Goal: Information Seeking & Learning: Learn about a topic

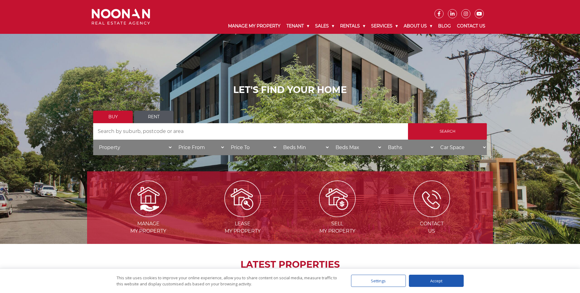
click at [149, 115] on link "Rent" at bounding box center [154, 116] width 40 height 12
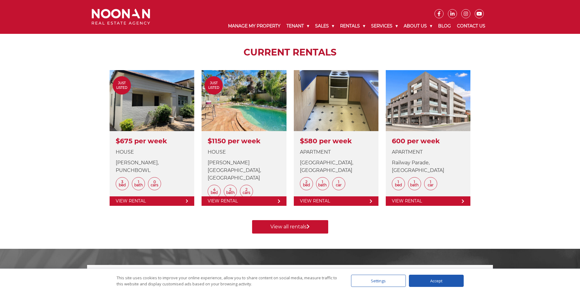
scroll to position [213, 0]
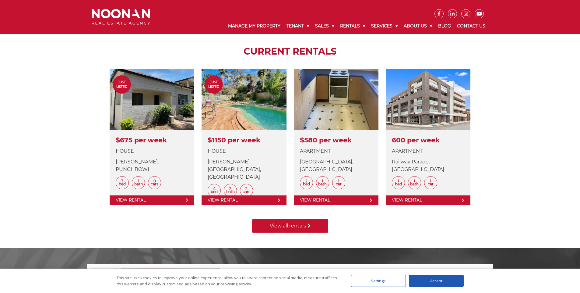
click at [277, 225] on link "View all rentals" at bounding box center [290, 225] width 76 height 13
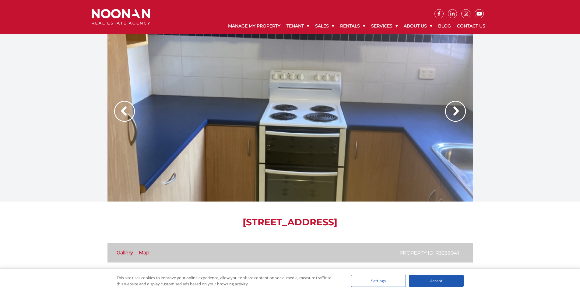
click at [460, 106] on img at bounding box center [455, 111] width 21 height 21
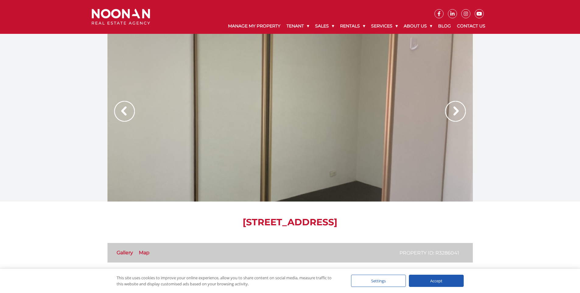
click at [460, 106] on img at bounding box center [455, 111] width 21 height 21
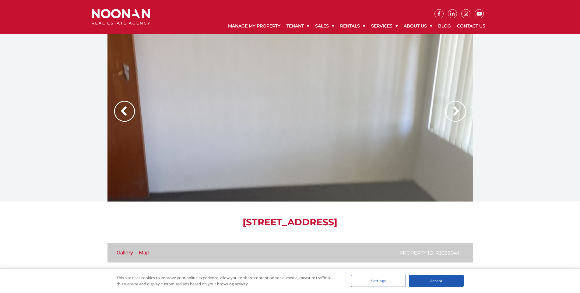
click at [460, 106] on img at bounding box center [455, 111] width 21 height 21
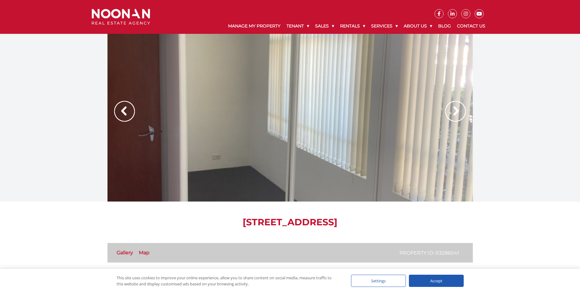
click at [460, 106] on img at bounding box center [455, 111] width 21 height 21
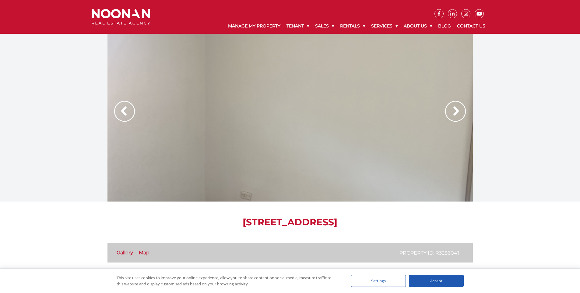
click at [460, 106] on img at bounding box center [455, 111] width 21 height 21
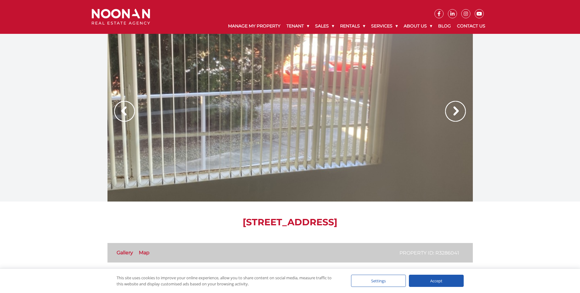
click at [460, 106] on img at bounding box center [455, 111] width 21 height 21
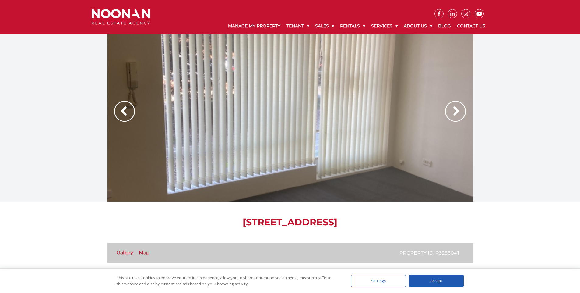
click at [460, 106] on img at bounding box center [455, 111] width 21 height 21
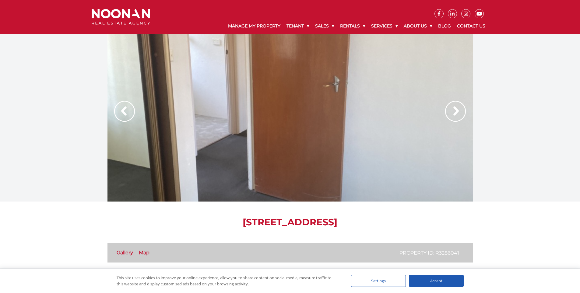
click at [460, 106] on img at bounding box center [455, 111] width 21 height 21
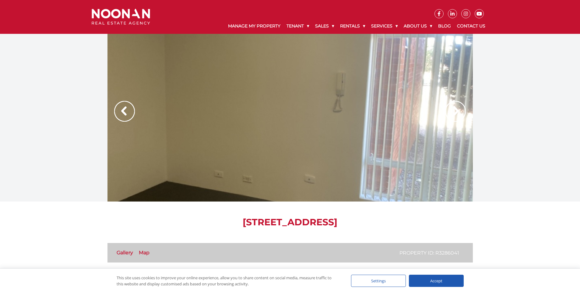
click at [460, 106] on img at bounding box center [455, 111] width 21 height 21
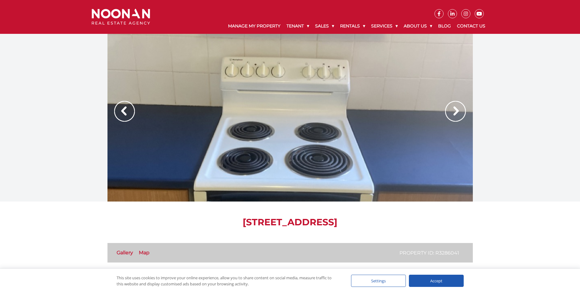
click at [460, 106] on img at bounding box center [455, 111] width 21 height 21
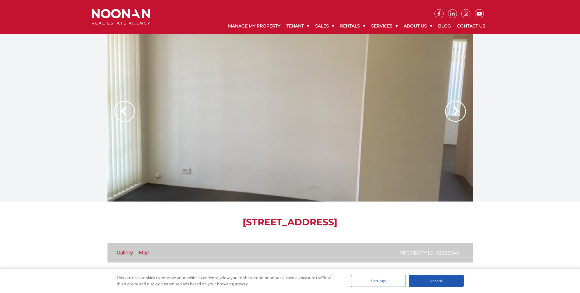
click at [460, 106] on img at bounding box center [455, 111] width 21 height 21
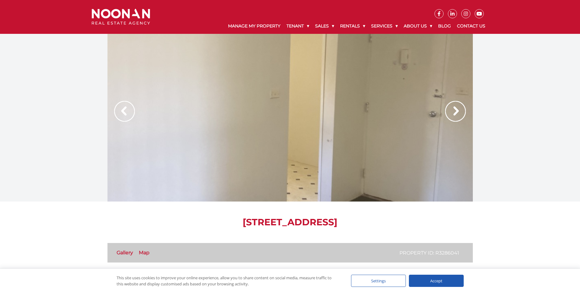
click at [460, 106] on img at bounding box center [455, 111] width 21 height 21
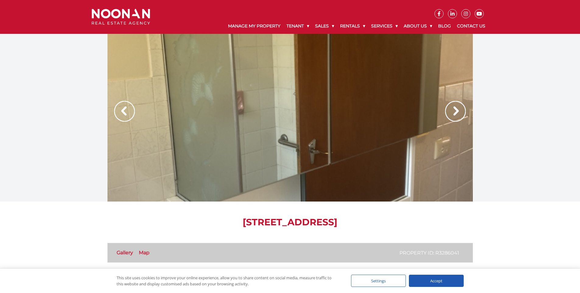
click at [460, 106] on img at bounding box center [455, 111] width 21 height 21
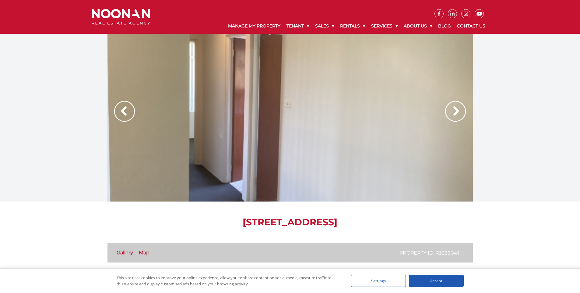
click at [460, 106] on img at bounding box center [455, 111] width 21 height 21
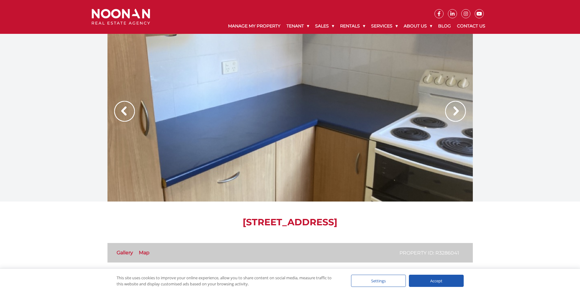
click at [460, 106] on img at bounding box center [455, 111] width 21 height 21
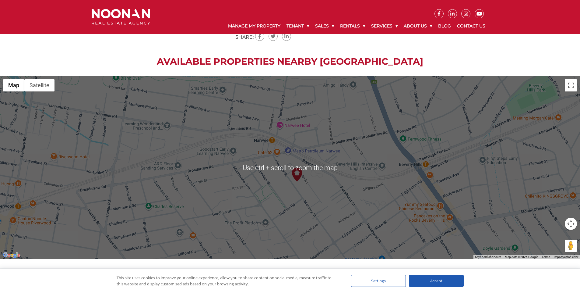
scroll to position [738, 0]
